Goal: Task Accomplishment & Management: Use online tool/utility

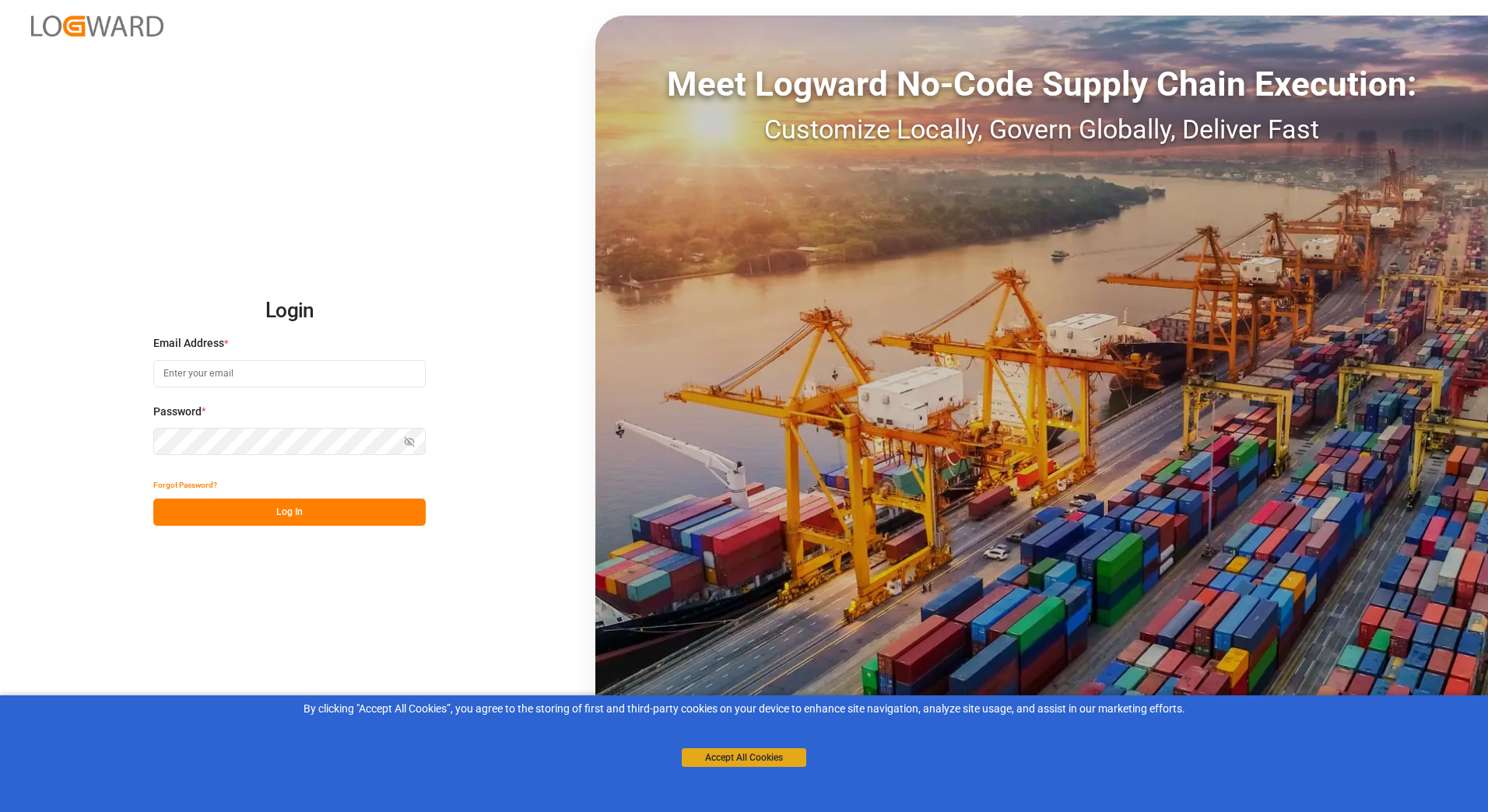
type input "[PERSON_NAME][EMAIL_ADDRESS][PERSON_NAME][DOMAIN_NAME]"
click at [751, 750] on button "Accept All Cookies" at bounding box center [744, 757] width 125 height 19
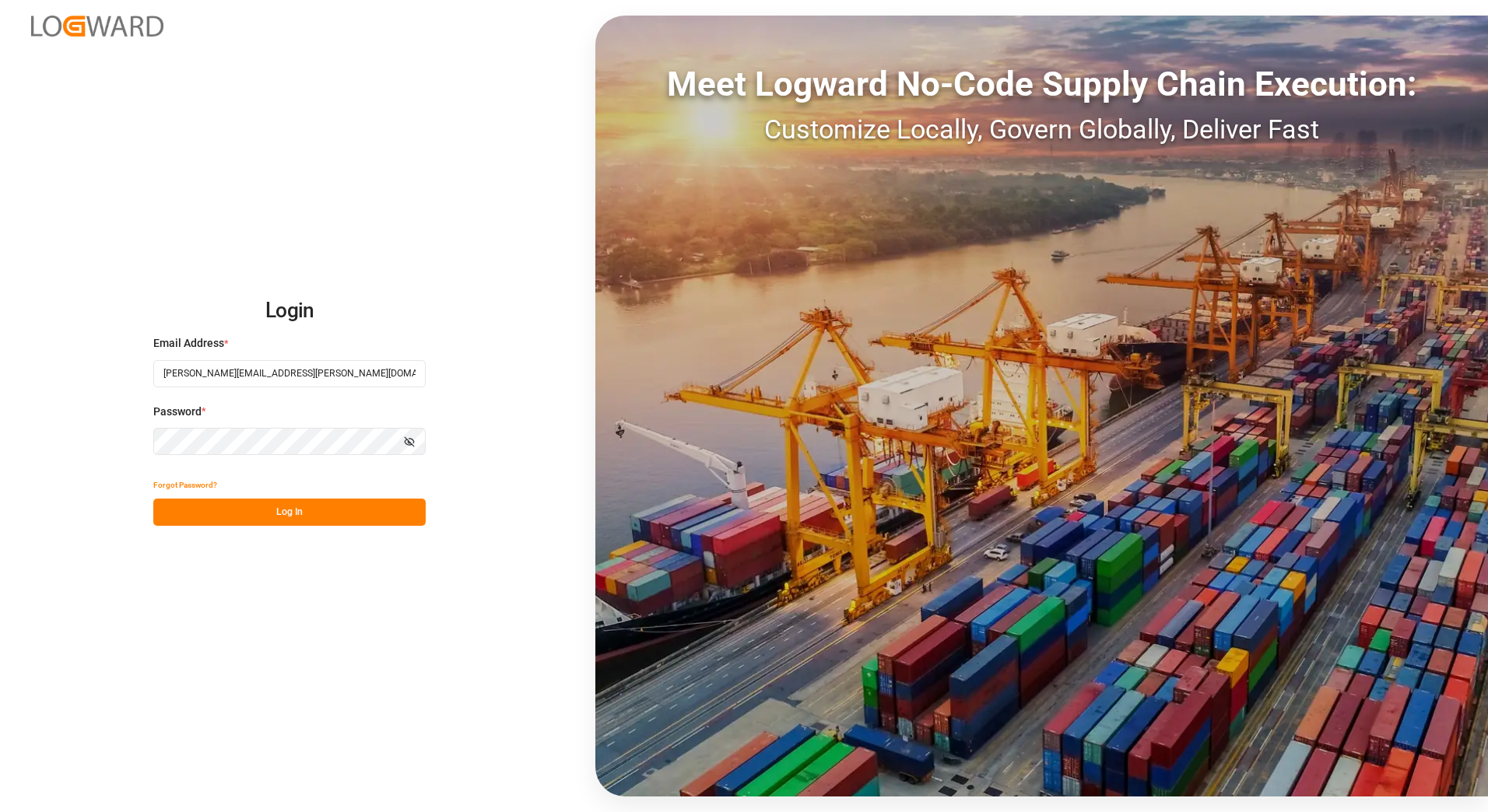
click at [292, 502] on button "Log In" at bounding box center [290, 512] width 273 height 27
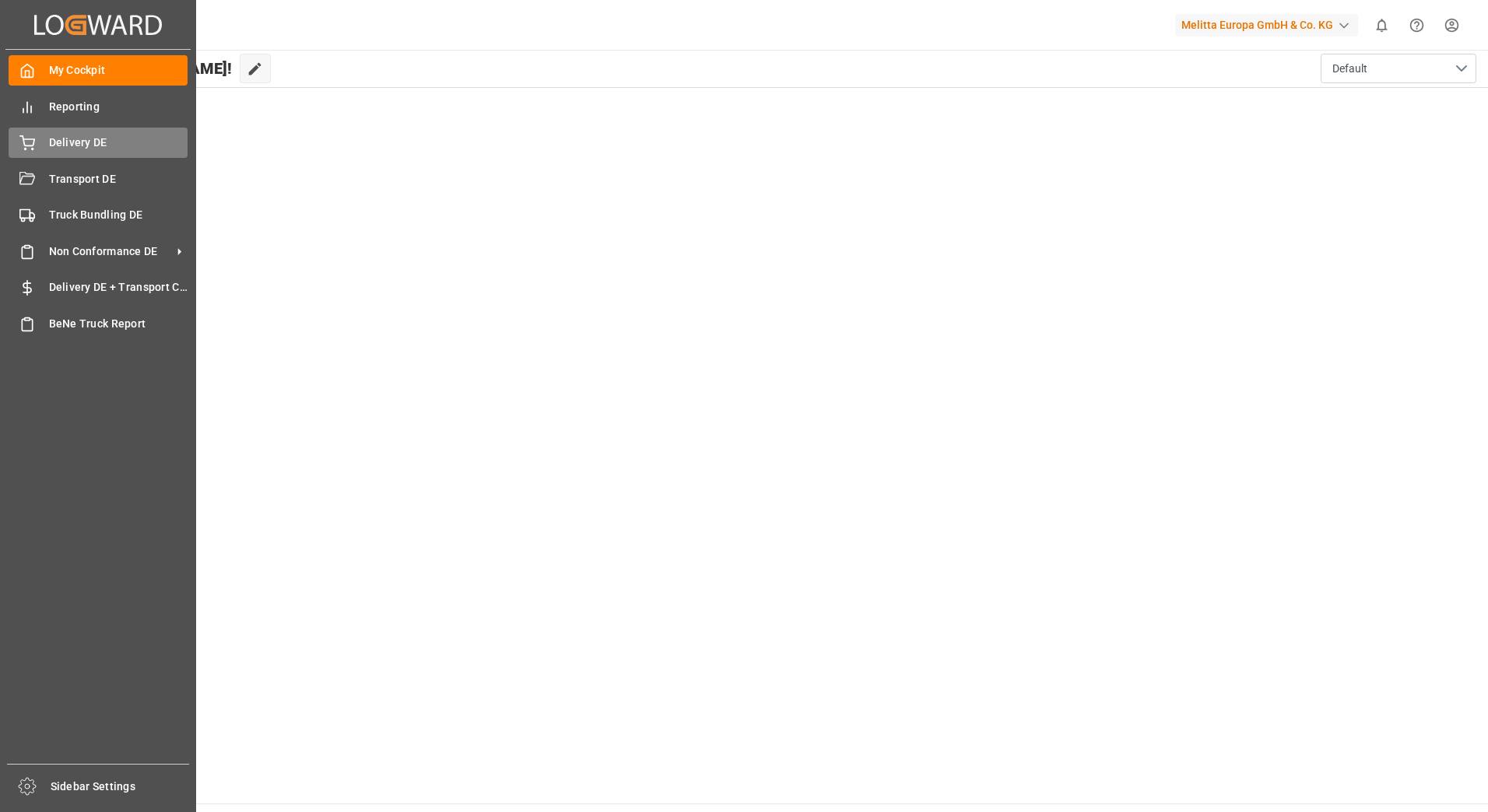
click at [31, 141] on icon at bounding box center [27, 143] width 15 height 15
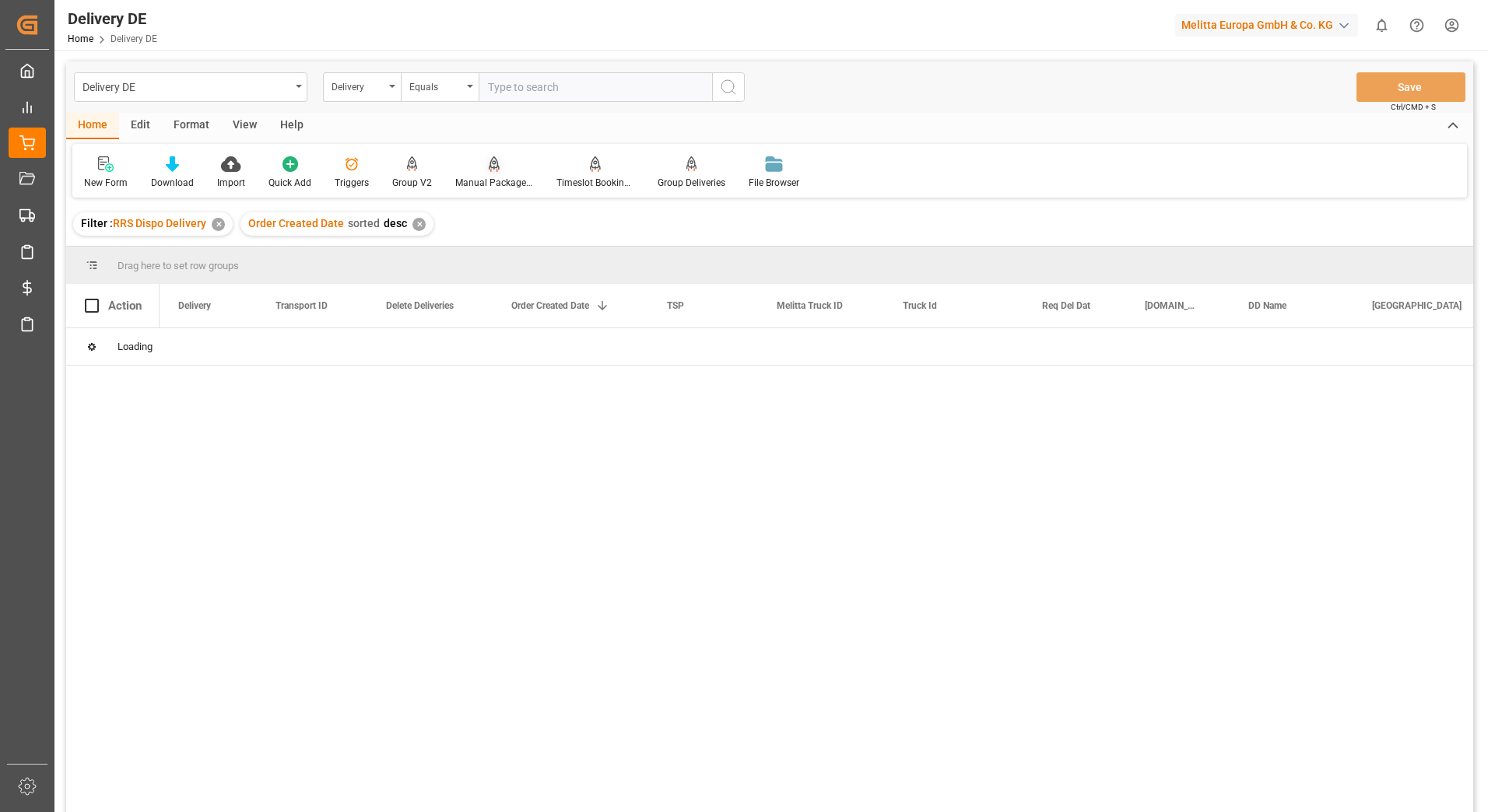
click at [491, 182] on div "Manual Package TypeDetermination" at bounding box center [494, 183] width 78 height 14
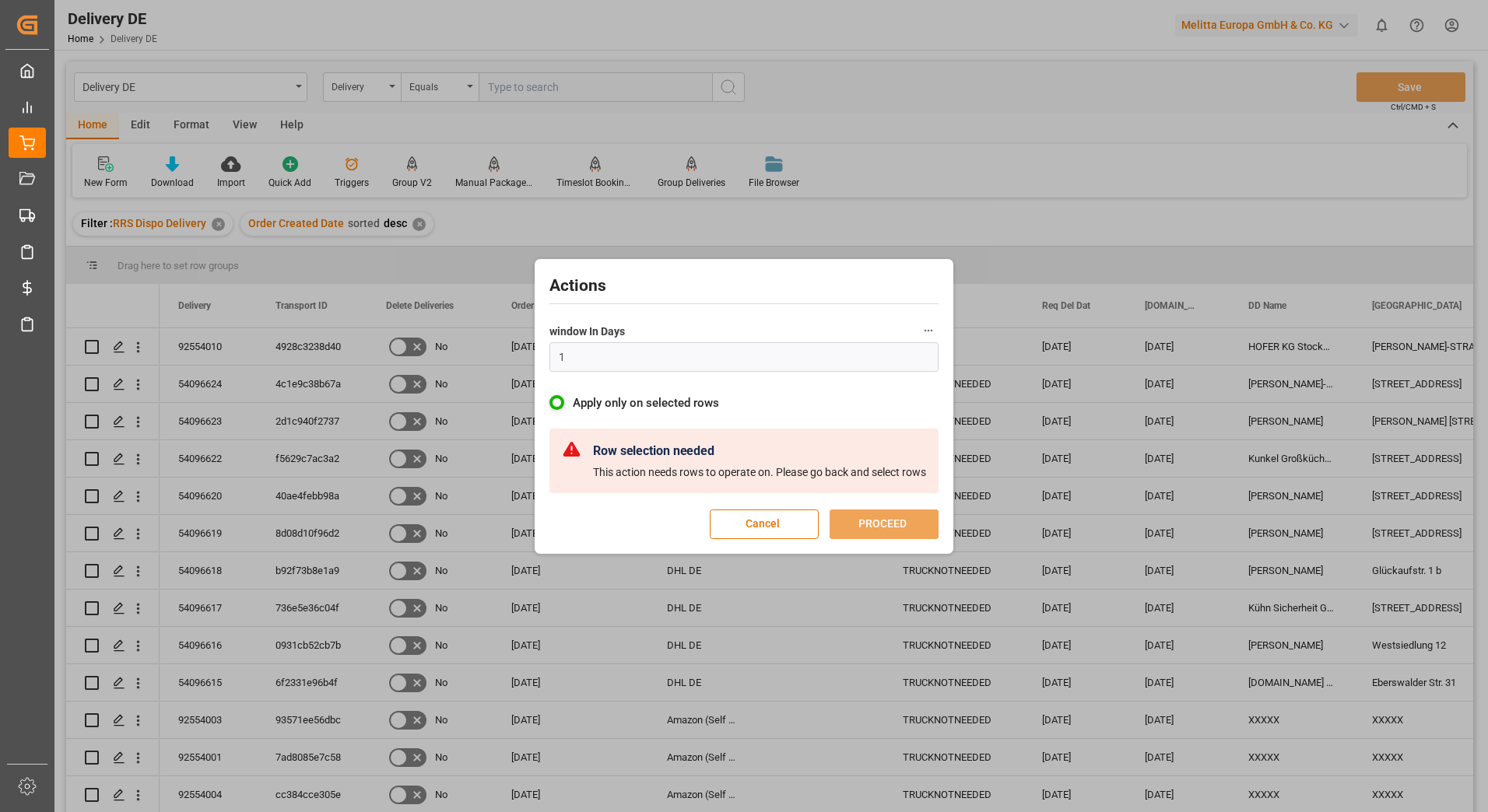
click at [370, 489] on div "Actions window In Days 1 Apply only on selected rows Row selection needed This …" at bounding box center [744, 406] width 1488 height 812
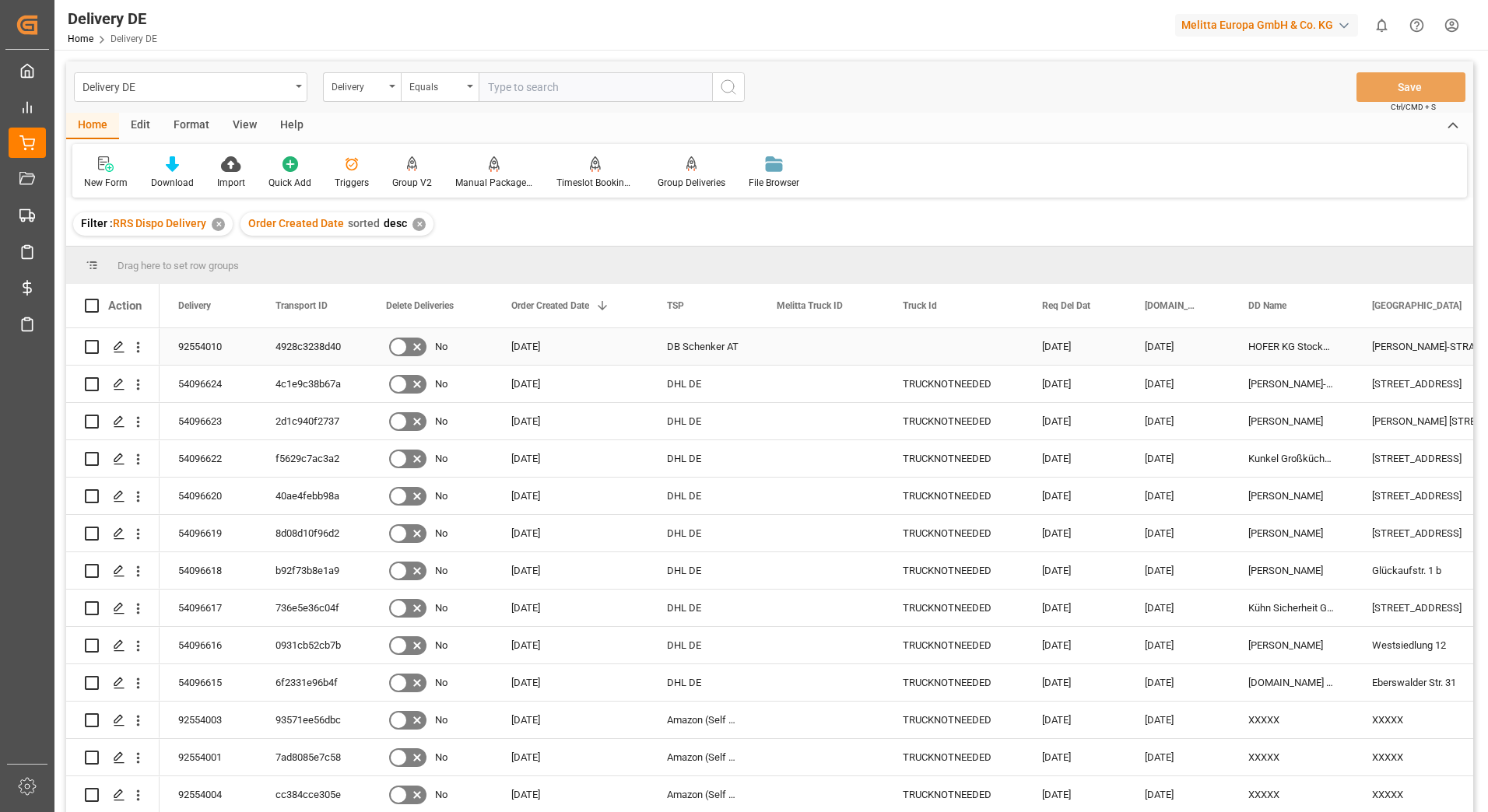
click at [91, 344] on input "Press Space to toggle row selection (unchecked)" at bounding box center [92, 347] width 14 height 14
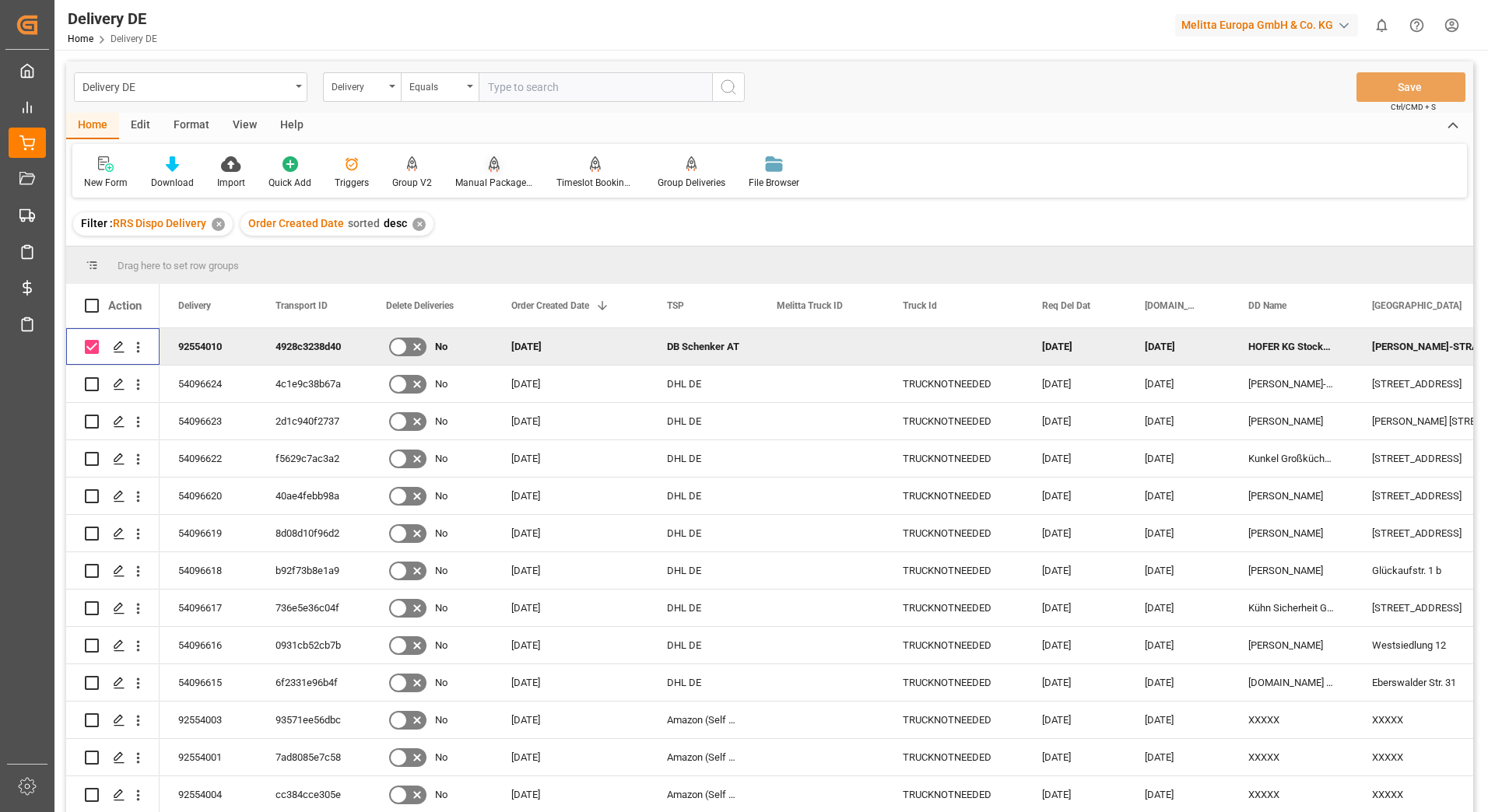
click at [486, 181] on div "Manual Package TypeDetermination" at bounding box center [494, 183] width 78 height 14
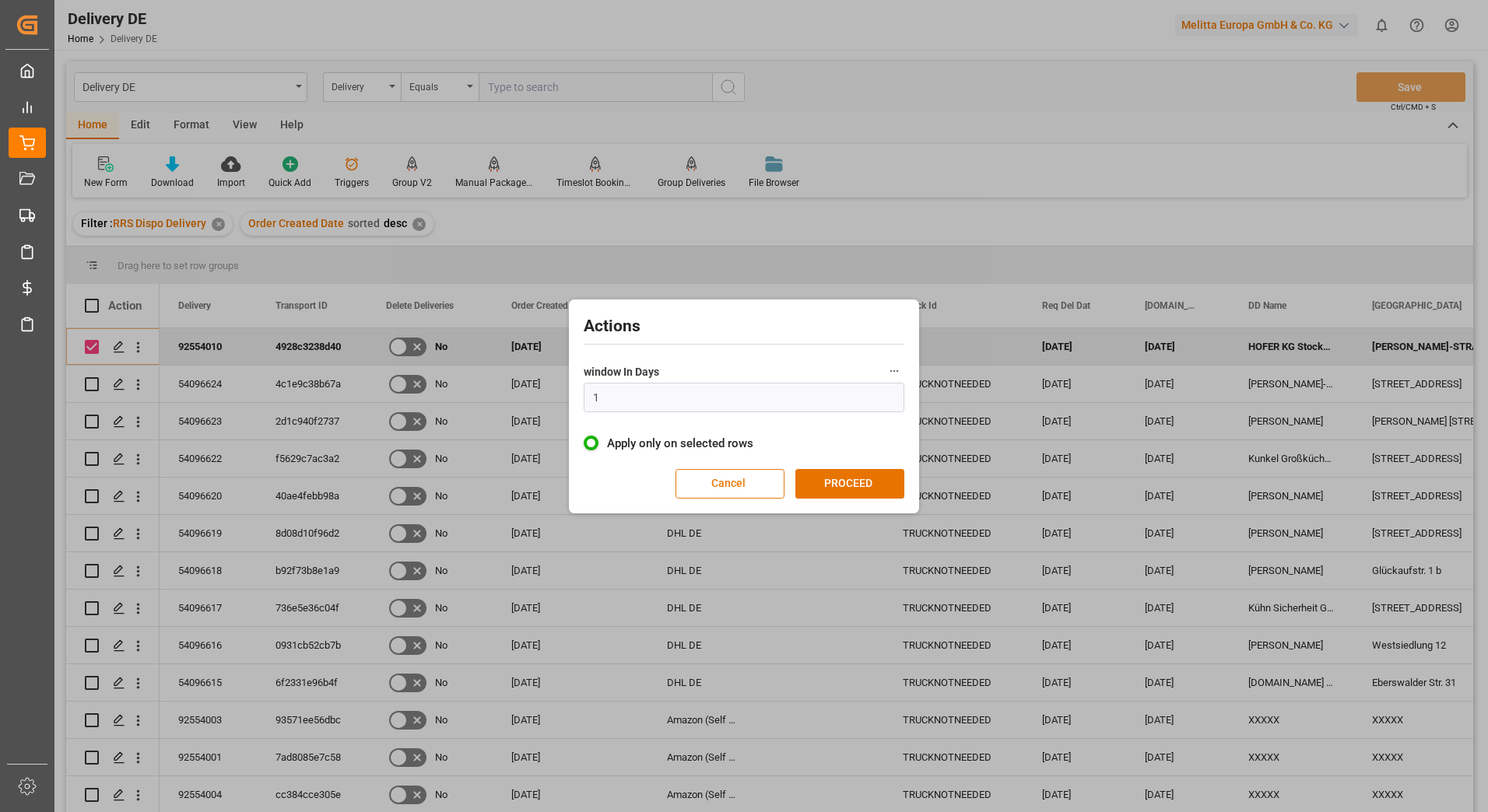
click at [750, 486] on button "Cancel" at bounding box center [730, 484] width 109 height 30
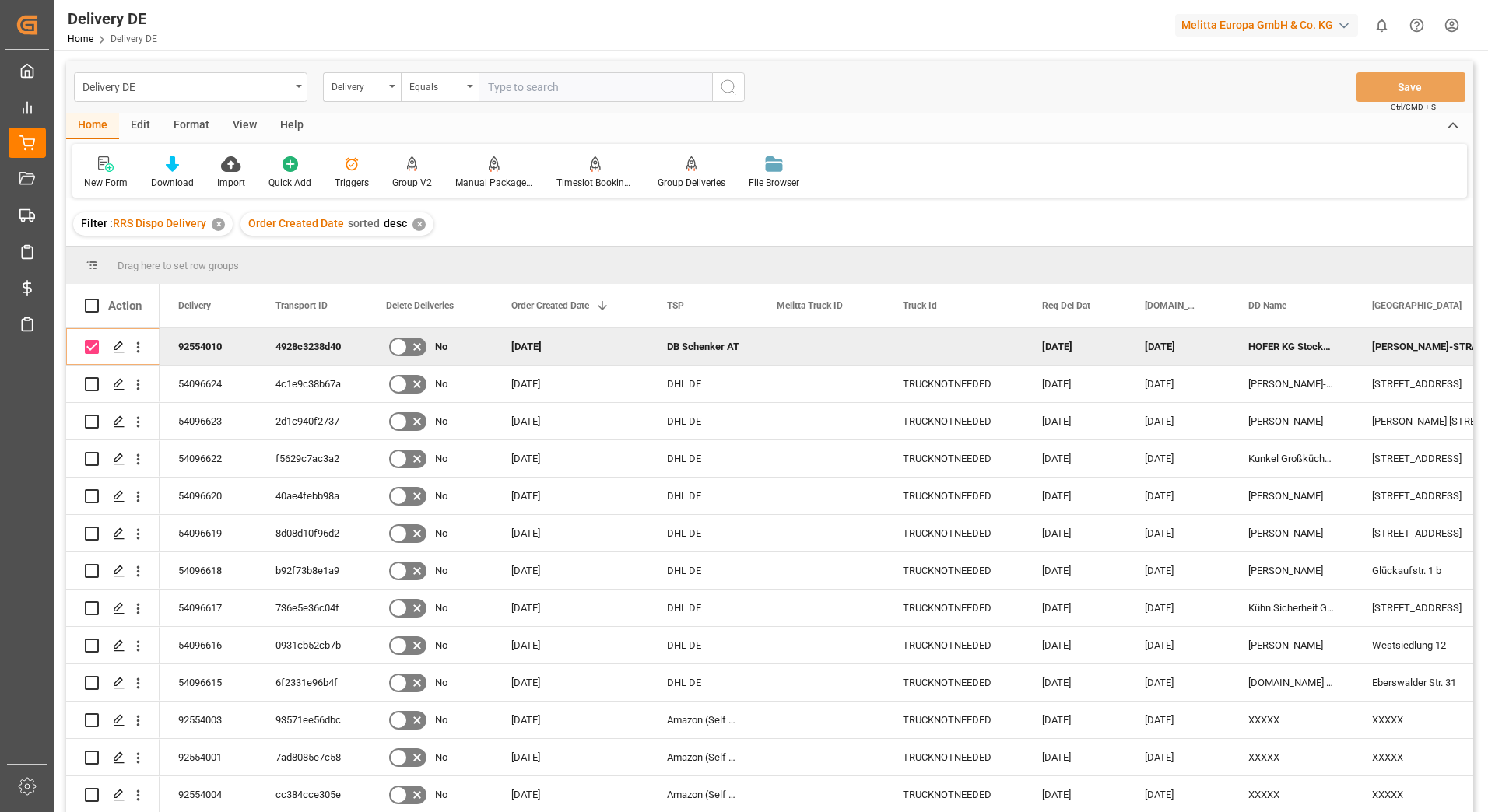
click at [91, 347] on input "Press Space to toggle row selection (checked)" at bounding box center [92, 347] width 14 height 14
checkbox input "false"
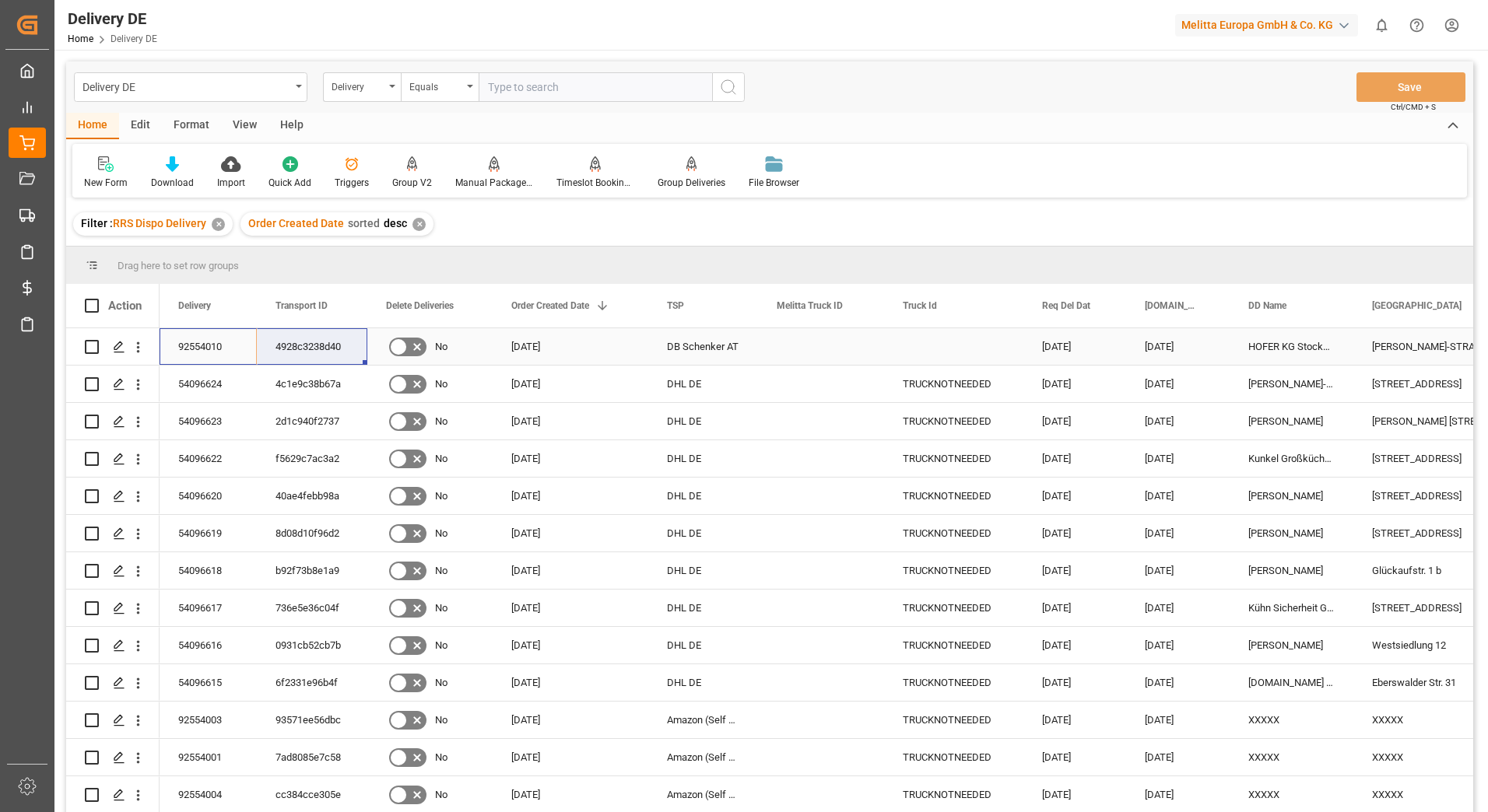
drag, startPoint x: 199, startPoint y: 348, endPoint x: 279, endPoint y: 349, distance: 80.0
